Goal: Navigation & Orientation: Find specific page/section

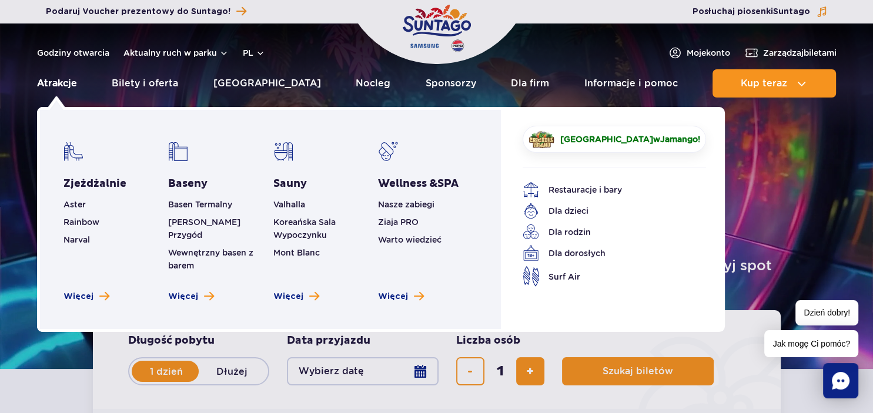
click at [71, 83] on link "Atrakcje" at bounding box center [57, 83] width 40 height 28
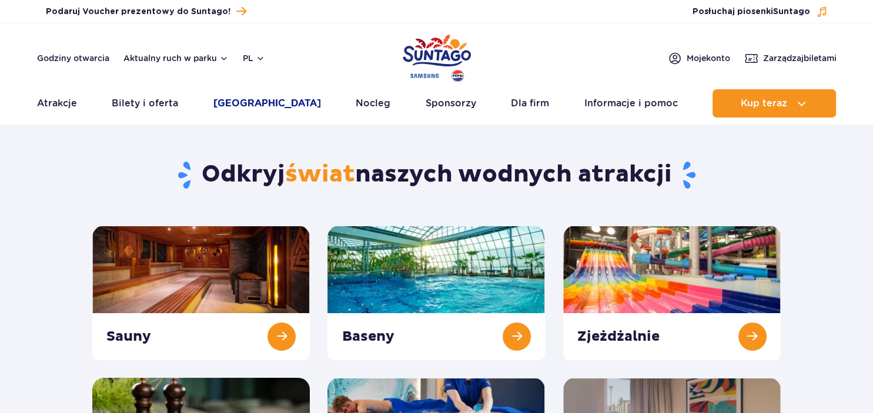
click at [230, 106] on link "[GEOGRAPHIC_DATA]" at bounding box center [268, 103] width 108 height 28
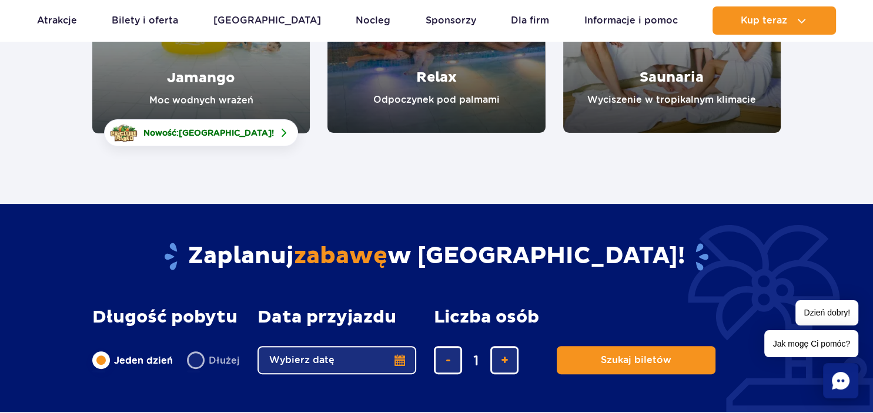
scroll to position [124, 0]
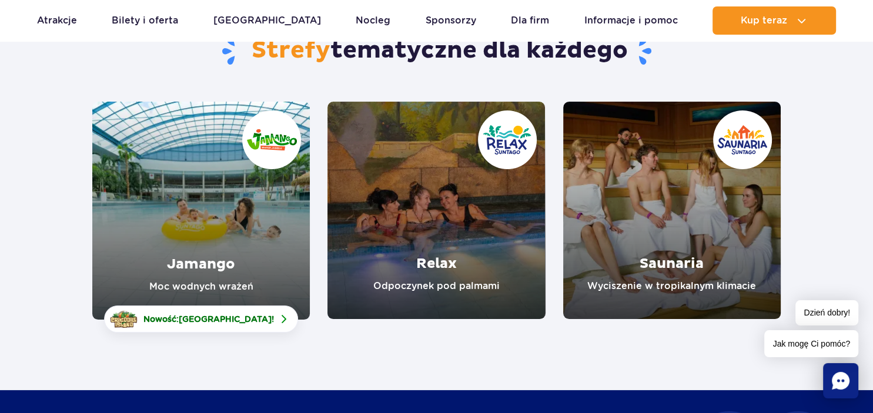
click at [194, 243] on link "Jamango" at bounding box center [201, 211] width 218 height 218
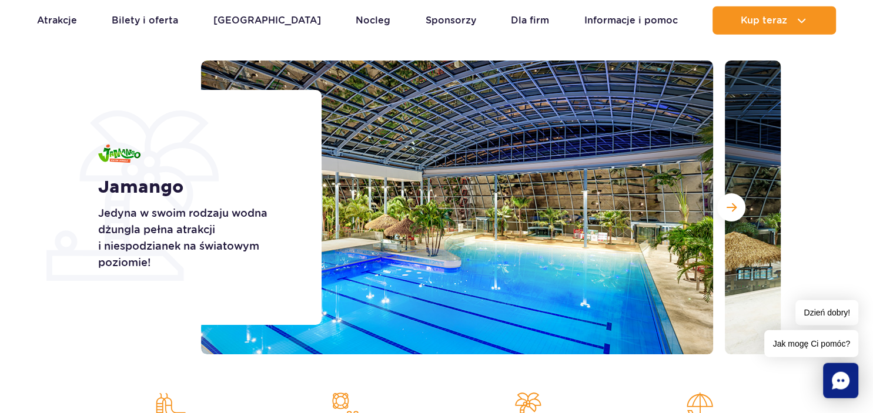
scroll to position [124, 0]
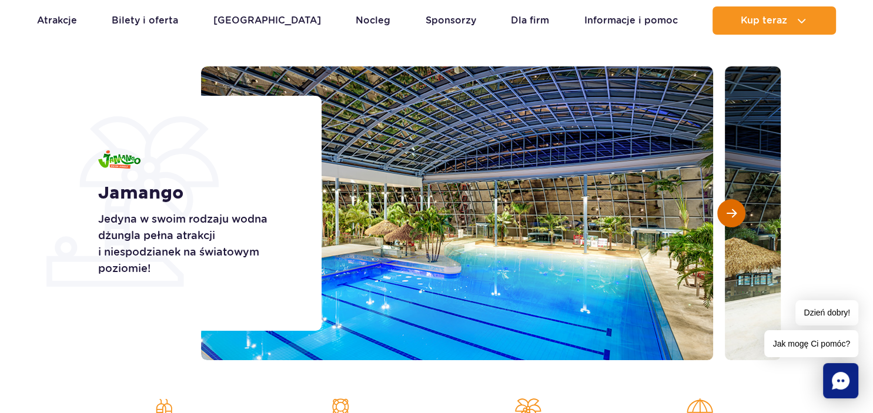
click at [732, 218] on span "Następny slajd" at bounding box center [732, 213] width 10 height 11
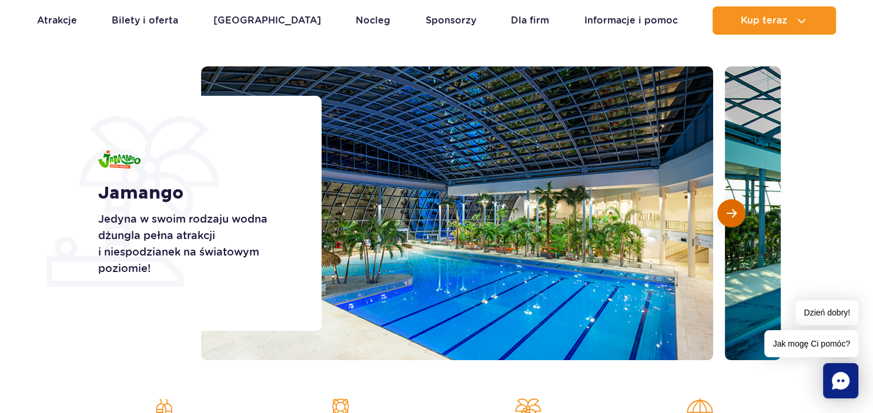
click at [732, 218] on span "Następny slajd" at bounding box center [732, 213] width 10 height 11
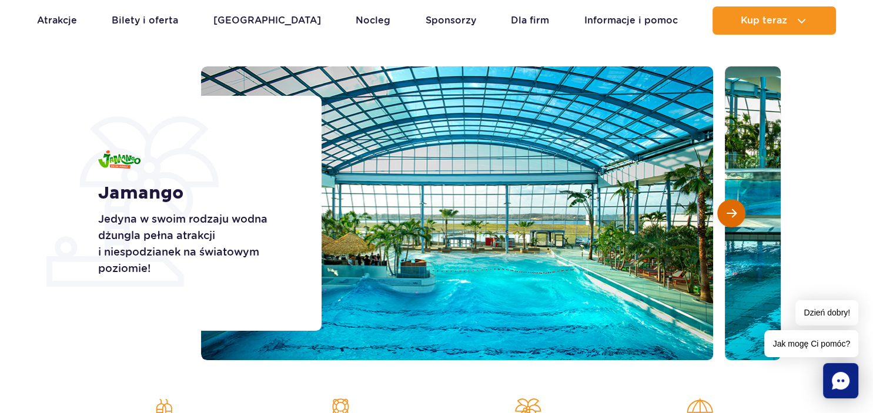
click at [732, 219] on button "Następny slajd" at bounding box center [732, 213] width 28 height 28
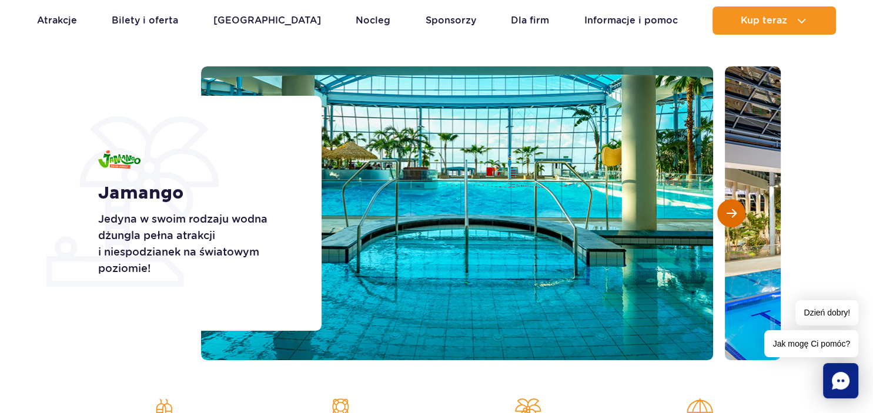
click at [732, 219] on button "Następny slajd" at bounding box center [732, 213] width 28 height 28
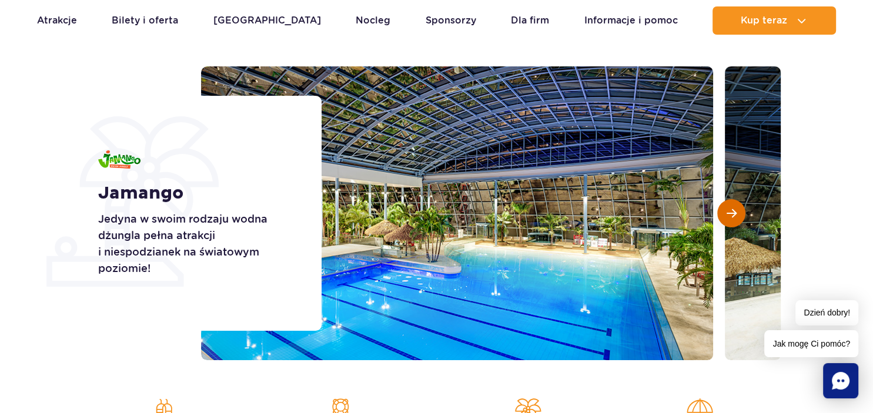
click at [732, 219] on button "Następny slajd" at bounding box center [732, 213] width 28 height 28
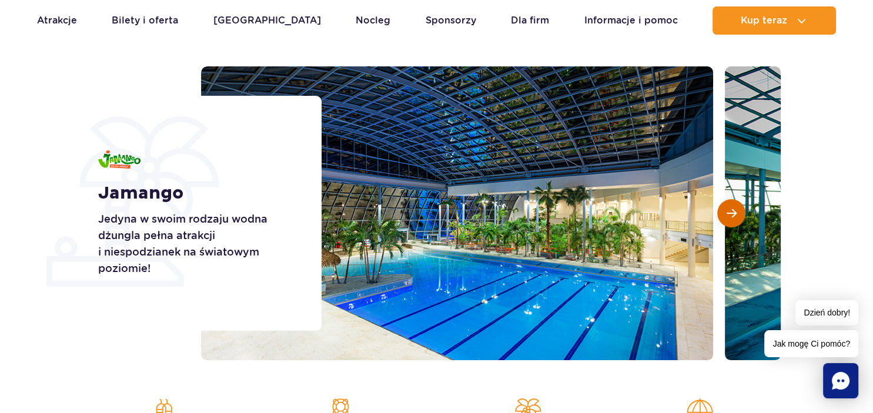
click at [732, 219] on button "Następny slajd" at bounding box center [732, 213] width 28 height 28
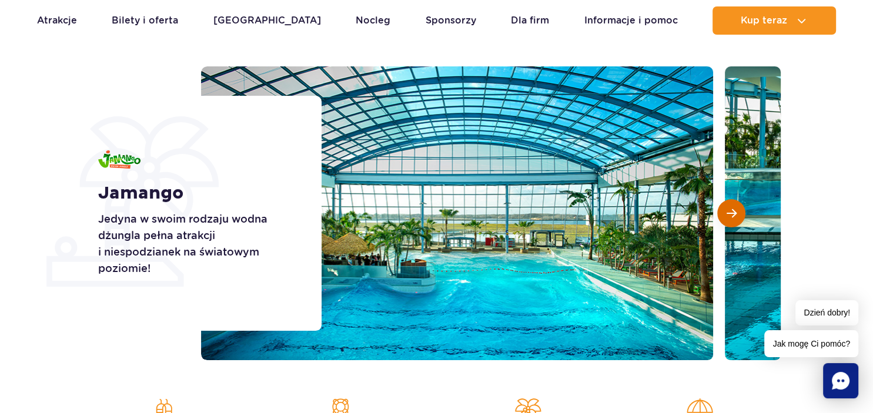
click at [732, 220] on button "Następny slajd" at bounding box center [732, 213] width 28 height 28
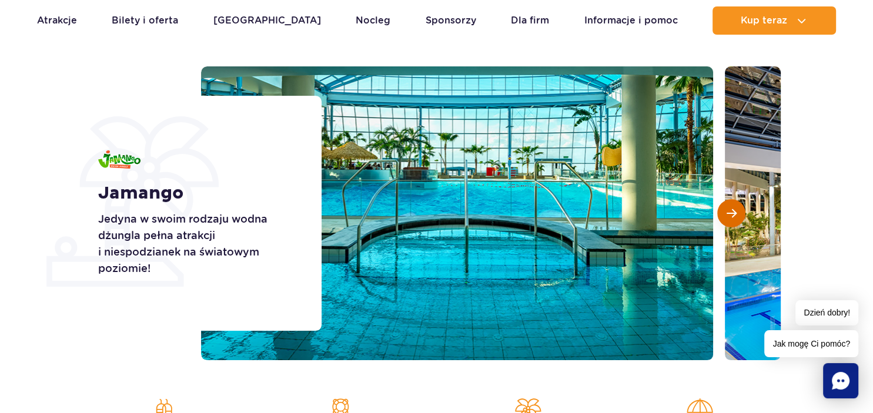
click at [732, 220] on button "Następny slajd" at bounding box center [732, 213] width 28 height 28
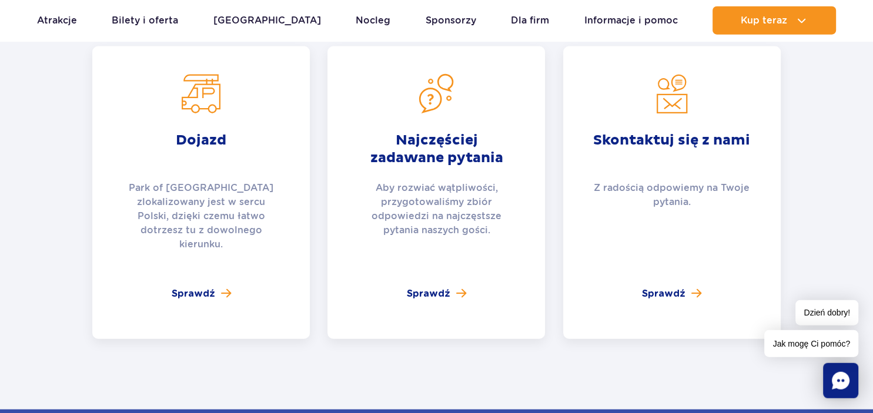
scroll to position [2609, 0]
